Goal: Information Seeking & Learning: Learn about a topic

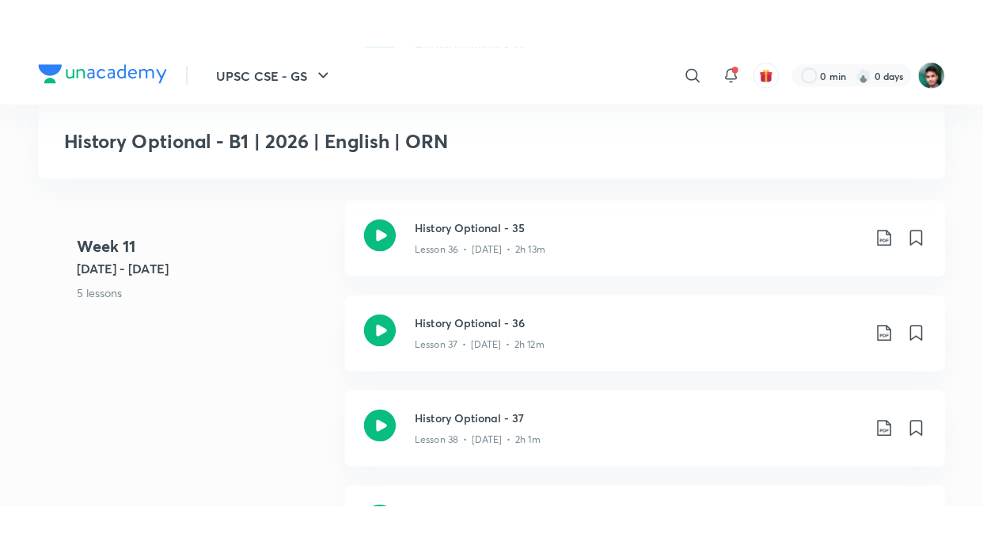
scroll to position [4778, 0]
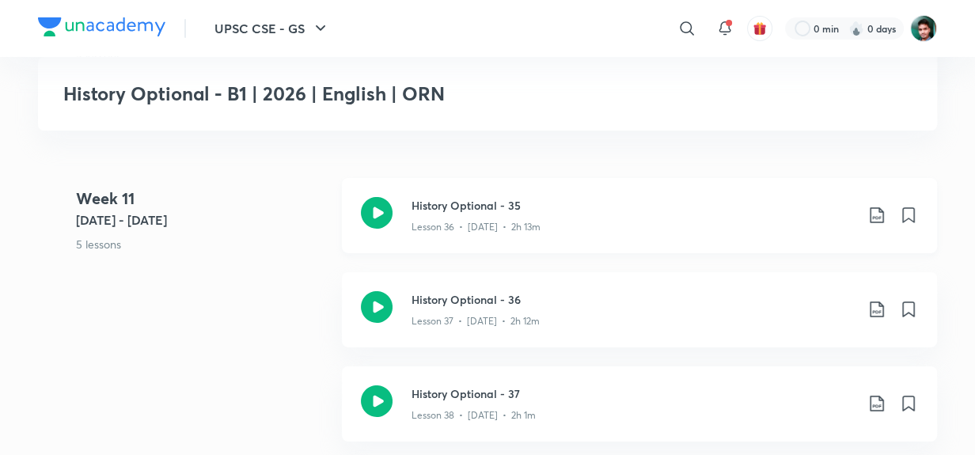
click at [526, 223] on p "Lesson 36 • [DATE] • 2h 13m" at bounding box center [476, 227] width 129 height 14
click at [526, 215] on div "Lesson 36 • [DATE] • 2h 13m" at bounding box center [633, 224] width 443 height 21
